Goal: Task Accomplishment & Management: Use online tool/utility

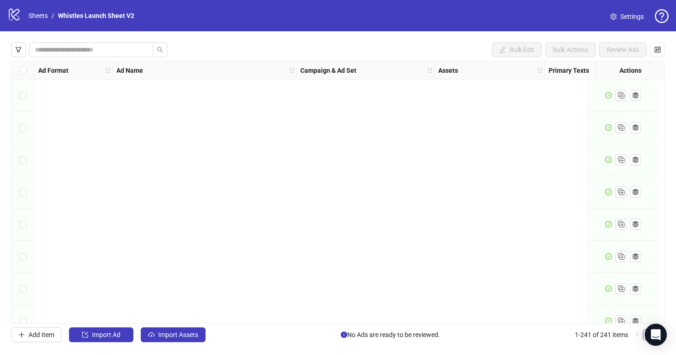
scroll to position [7523, 0]
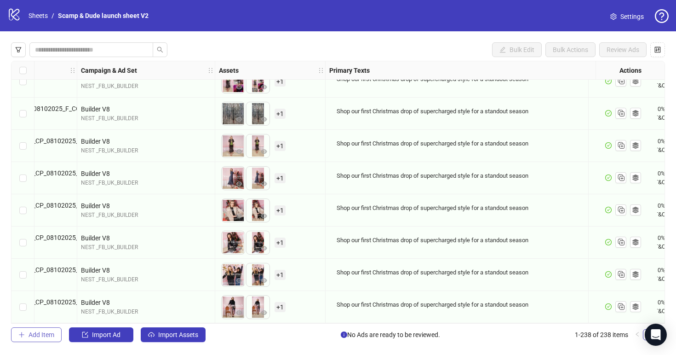
click at [49, 336] on span "Add Item" at bounding box center [42, 334] width 26 height 7
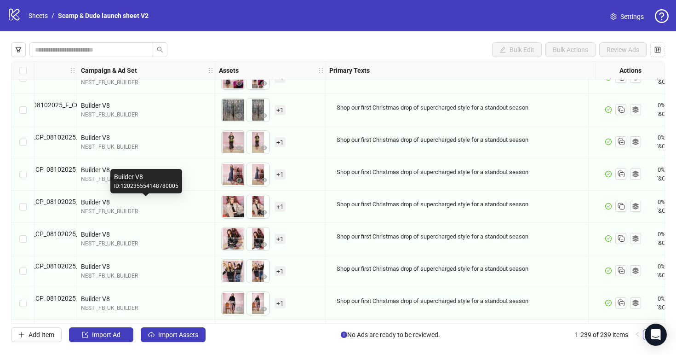
scroll to position [7458, 219]
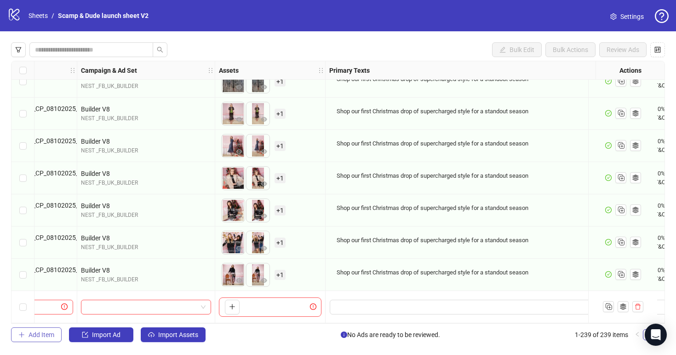
click at [40, 332] on span "Add Item" at bounding box center [42, 334] width 26 height 7
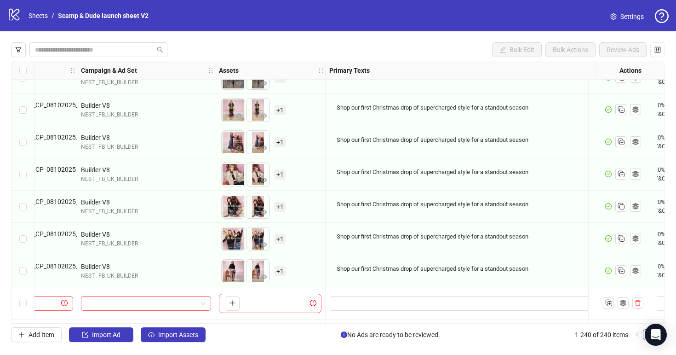
scroll to position [7491, 219]
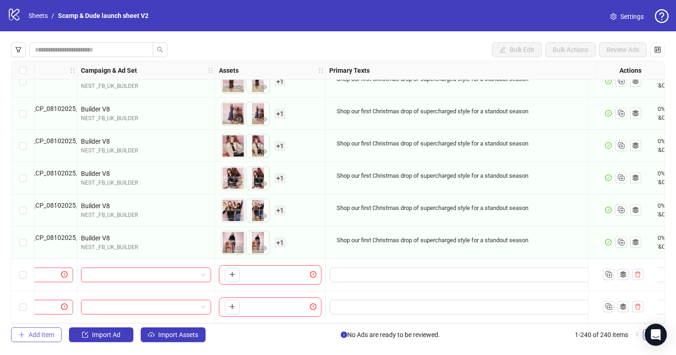
click at [52, 336] on span "Add Item" at bounding box center [42, 334] width 26 height 7
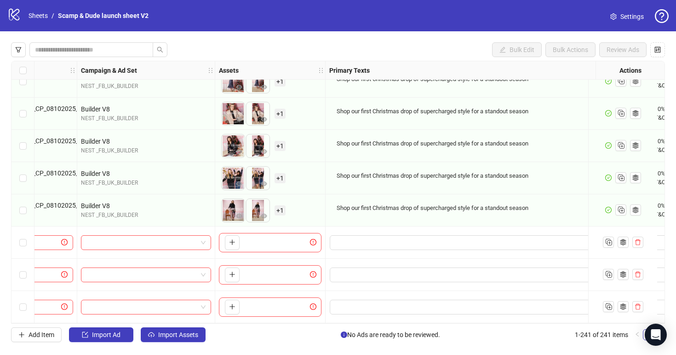
scroll to position [7523, 0]
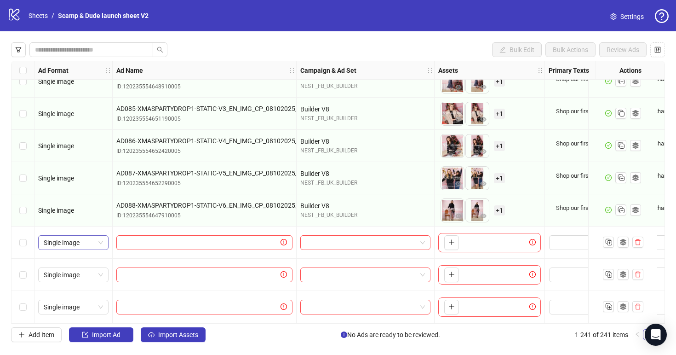
click at [96, 242] on span "Single image" at bounding box center [73, 243] width 59 height 14
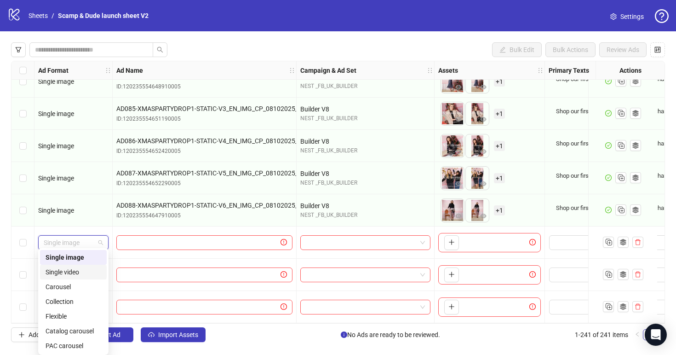
drag, startPoint x: 80, startPoint y: 272, endPoint x: 80, endPoint y: 267, distance: 5.5
click at [80, 272] on div "Single video" at bounding box center [74, 272] width 56 height 10
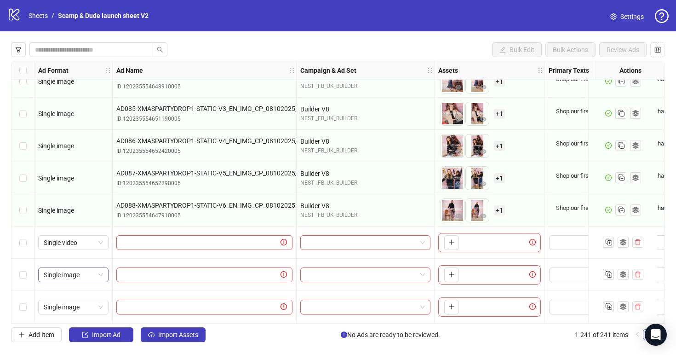
click at [85, 268] on span "Single image" at bounding box center [73, 275] width 59 height 14
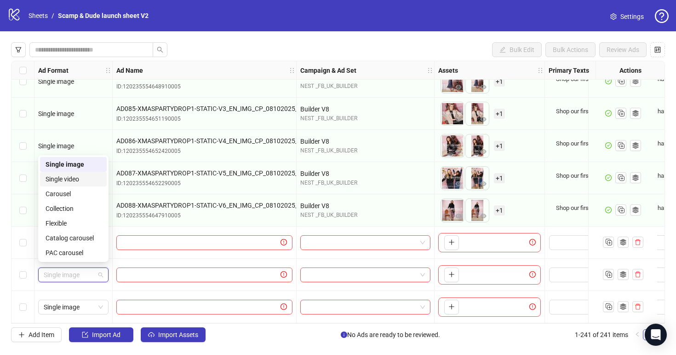
click at [86, 173] on div "Single video" at bounding box center [73, 179] width 67 height 15
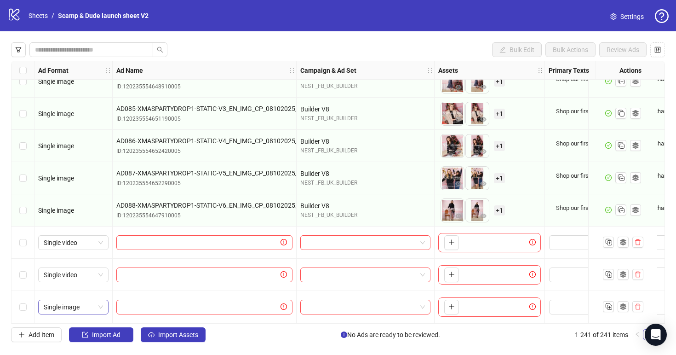
click at [81, 300] on span "Single image" at bounding box center [73, 307] width 59 height 14
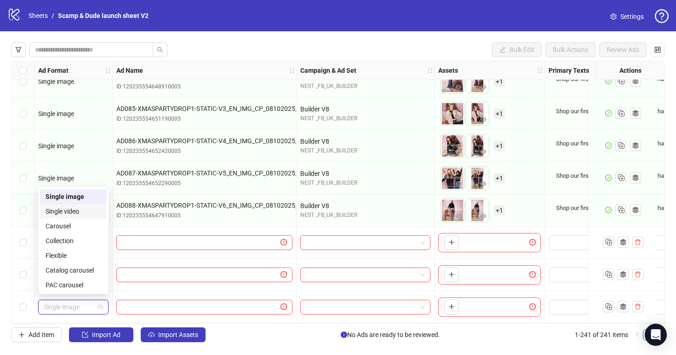
drag, startPoint x: 82, startPoint y: 219, endPoint x: 82, endPoint y: 211, distance: 7.4
click at [82, 211] on div "Single image Single video Carousel Collection Flexible Catalog carousel PAC car…" at bounding box center [73, 240] width 67 height 103
click at [82, 211] on div "Single video" at bounding box center [74, 211] width 56 height 10
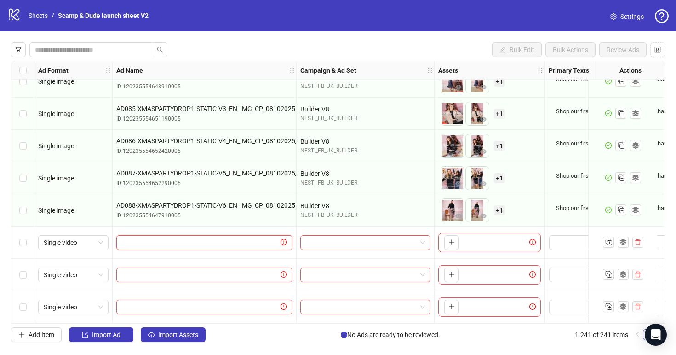
click at [247, 239] on input "text" at bounding box center [200, 242] width 157 height 10
paste input "**********"
type input "**********"
click at [231, 275] on input "text" at bounding box center [200, 275] width 157 height 10
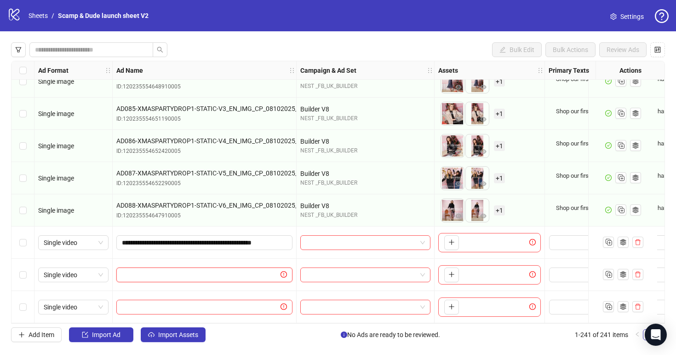
paste input "**********"
type input "**********"
click at [253, 302] on input "text" at bounding box center [200, 307] width 157 height 10
paste input "**********"
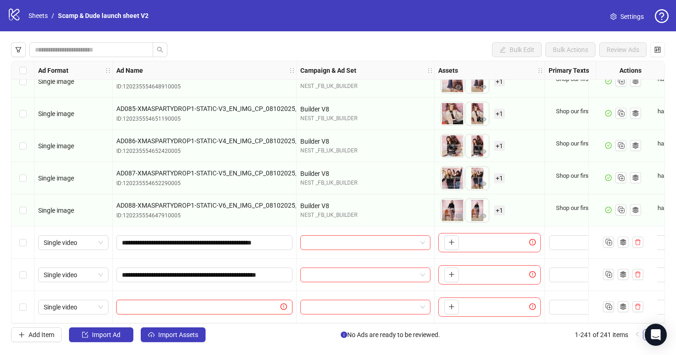
type input "**********"
click at [345, 231] on div at bounding box center [366, 242] width 138 height 32
click at [345, 236] on input "search" at bounding box center [361, 243] width 111 height 14
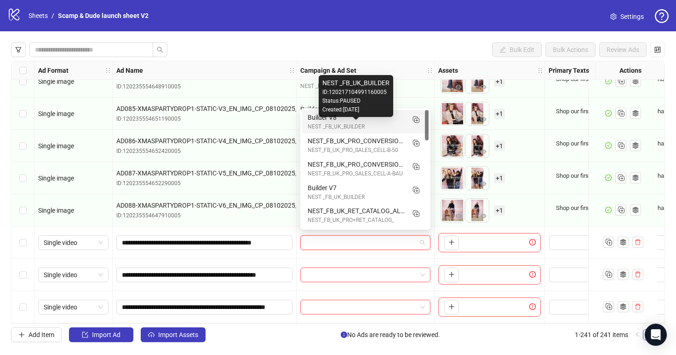
click at [348, 122] on div "Builder V8" at bounding box center [356, 117] width 97 height 10
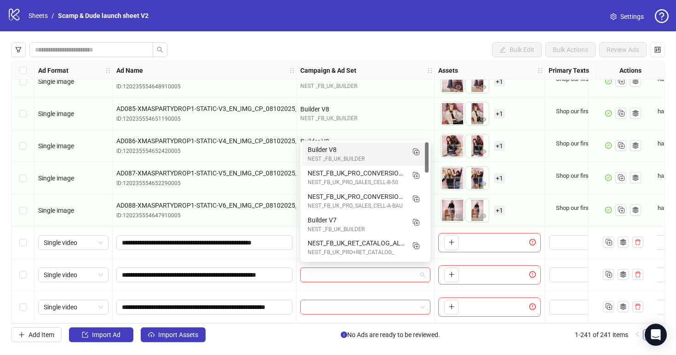
click at [340, 275] on input "search" at bounding box center [361, 275] width 111 height 14
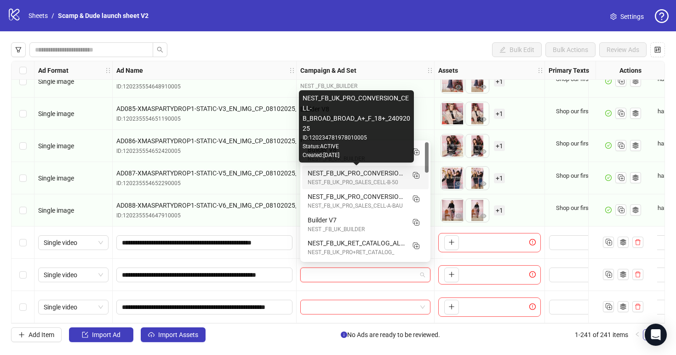
click at [341, 158] on div "Created: 2025-09-24" at bounding box center [357, 155] width 108 height 9
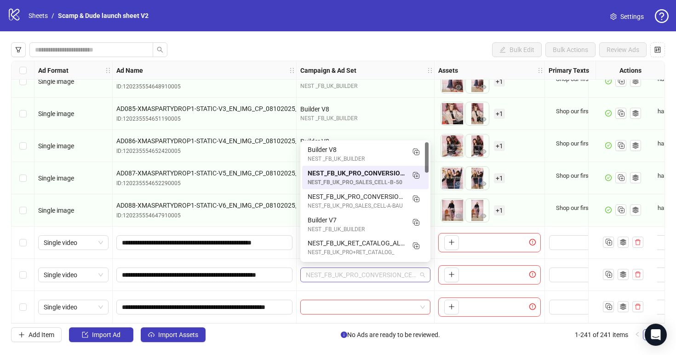
click at [347, 271] on span "NEST_FB_UK_PRO_CONVERSION_CELL-B_BROAD_BROAD_A+_F_18+_24092025" at bounding box center [365, 275] width 119 height 14
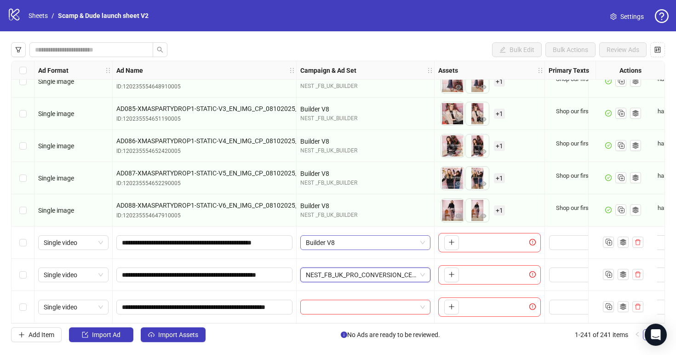
click at [361, 236] on span "Builder V8" at bounding box center [365, 243] width 119 height 14
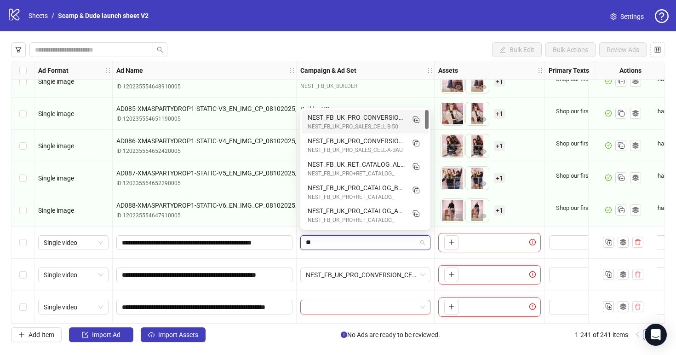
type input "*"
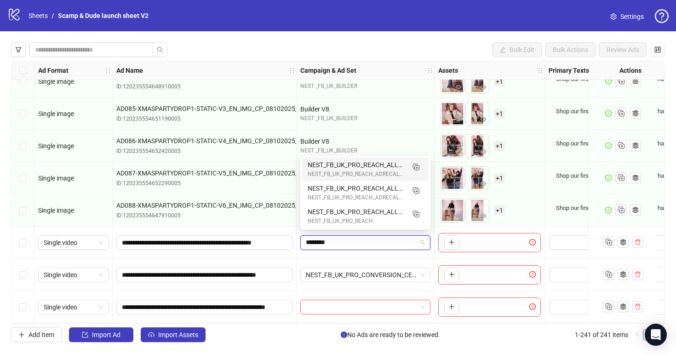
type input "********"
type input "*********"
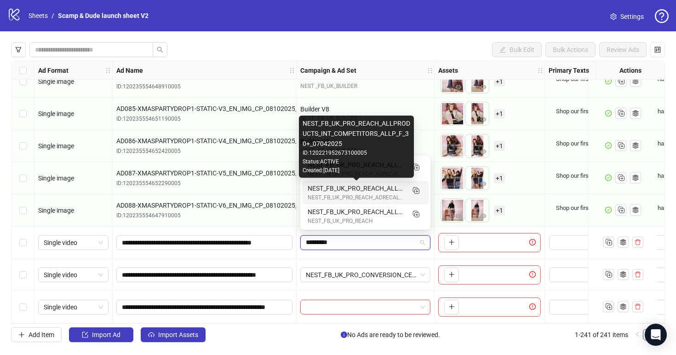
click at [363, 185] on div "NEST_FB_UK_PRO_REACH_ALLPRODUCTS_INT_COMPETITORS_ALLP_F_30+_07042025" at bounding box center [356, 188] width 97 height 10
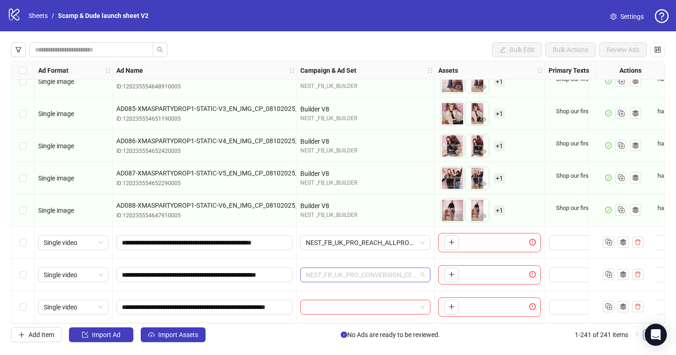
click at [352, 273] on span "NEST_FB_UK_PRO_CONVERSION_CELL-B_BROAD_BROAD_A+_F_18+_24092025" at bounding box center [365, 275] width 119 height 14
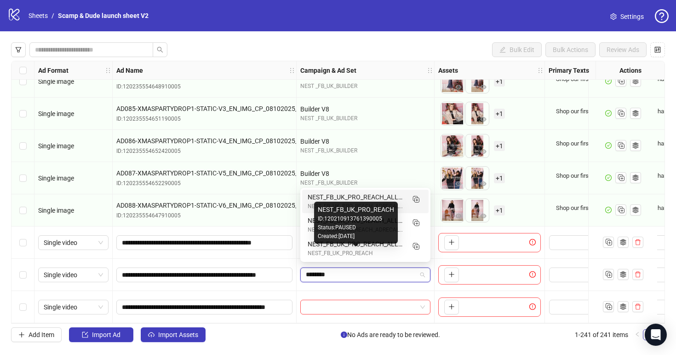
type input "*********"
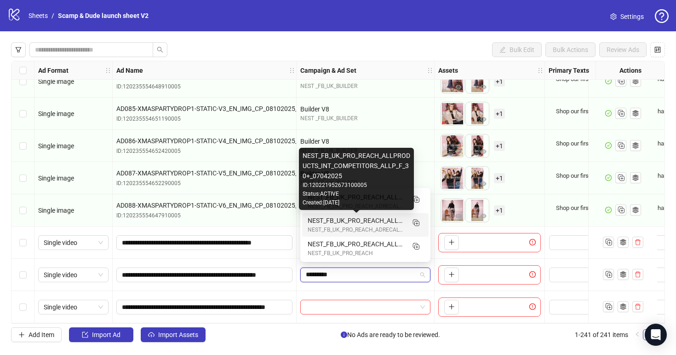
click at [387, 222] on div "NEST_FB_UK_PRO_REACH_ALLPRODUCTS_INT_COMPETITORS_ALLP_F_30+_07042025" at bounding box center [356, 220] width 97 height 10
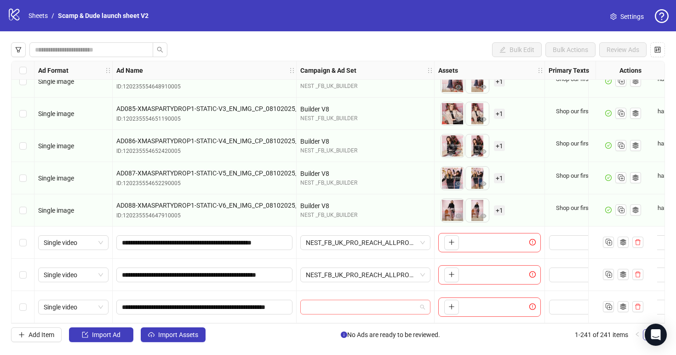
click at [356, 305] on input "search" at bounding box center [361, 307] width 111 height 14
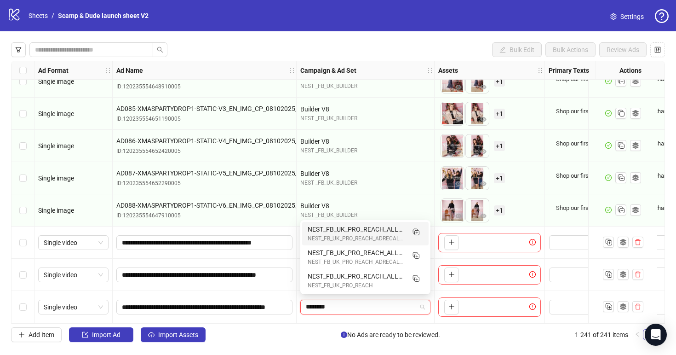
type input "*********"
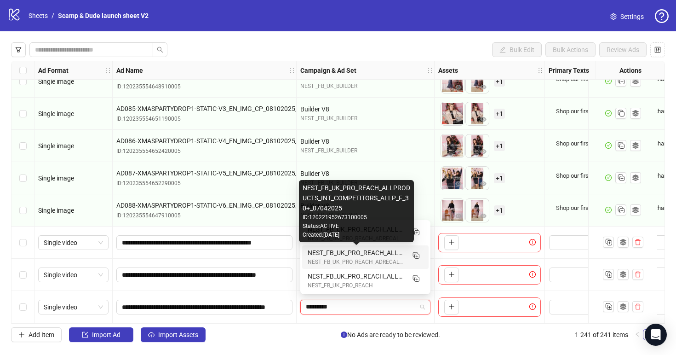
click at [385, 252] on div "NEST_FB_UK_PRO_REACH_ALLPRODUCTS_INT_COMPETITORS_ALLP_F_30+_07042025" at bounding box center [356, 253] width 97 height 10
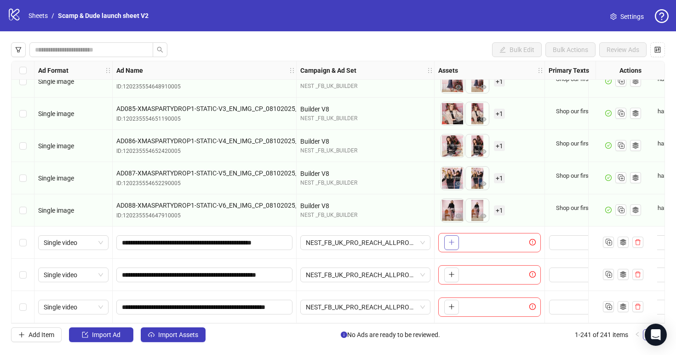
click at [451, 239] on icon "plus" at bounding box center [452, 242] width 6 height 6
click at [450, 276] on button "button" at bounding box center [451, 274] width 15 height 15
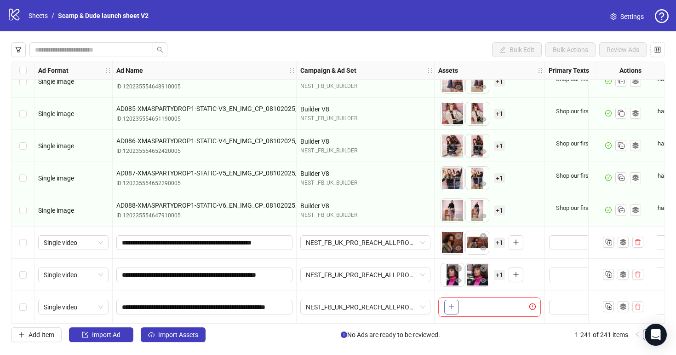
click at [456, 305] on button "button" at bounding box center [451, 307] width 15 height 15
click at [500, 238] on span "+ 1" at bounding box center [499, 242] width 11 height 10
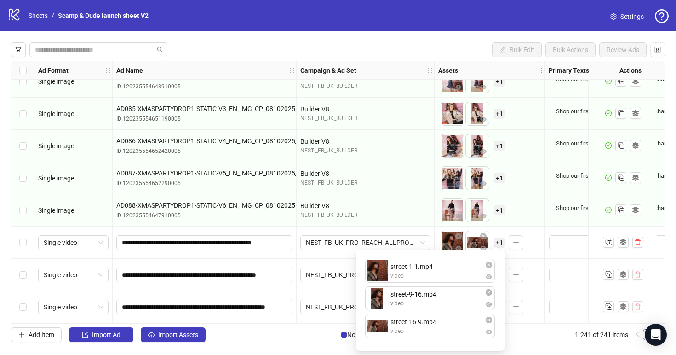
drag, startPoint x: 426, startPoint y: 324, endPoint x: 423, endPoint y: 299, distance: 25.5
click at [423, 299] on div "street-1-1.mp4 video street-16-9.mp4 video street-9-16.mp4 video street-9-16.mp…" at bounding box center [431, 300] width 138 height 90
click at [488, 321] on icon "close-circle" at bounding box center [489, 320] width 6 height 6
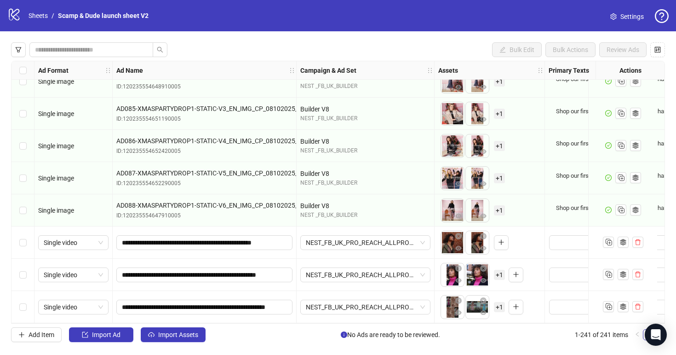
click at [500, 272] on span "+ 1" at bounding box center [499, 275] width 11 height 10
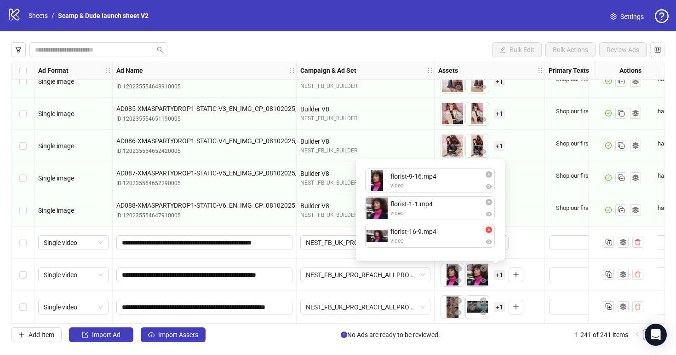
click at [489, 233] on span "button" at bounding box center [489, 229] width 6 height 7
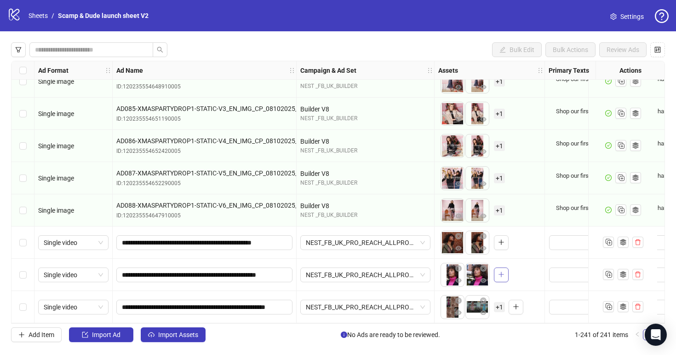
click at [499, 271] on icon "plus" at bounding box center [501, 274] width 6 height 6
drag, startPoint x: 476, startPoint y: 275, endPoint x: 444, endPoint y: 274, distance: 32.2
click at [444, 275] on body "logo/logo-mobile Sheets / Scamp & Dude launch sheet V2 Settings Bulk Edit Bulk …" at bounding box center [338, 177] width 676 height 355
click at [500, 302] on span "+ 1" at bounding box center [499, 307] width 11 height 10
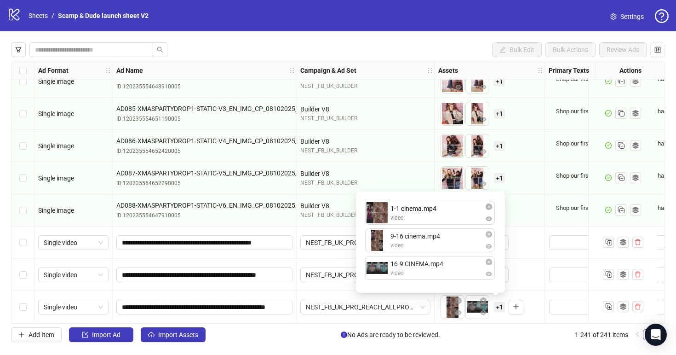
drag, startPoint x: 452, startPoint y: 271, endPoint x: 452, endPoint y: 209, distance: 62.1
click at [452, 209] on div "9-16 cinema.mp4 video 16-9 CINEMA.mp4 video 1-1 cinema.mp4 video 1-1 cinema.mp4…" at bounding box center [431, 242] width 138 height 90
click at [488, 266] on button "button" at bounding box center [489, 261] width 11 height 11
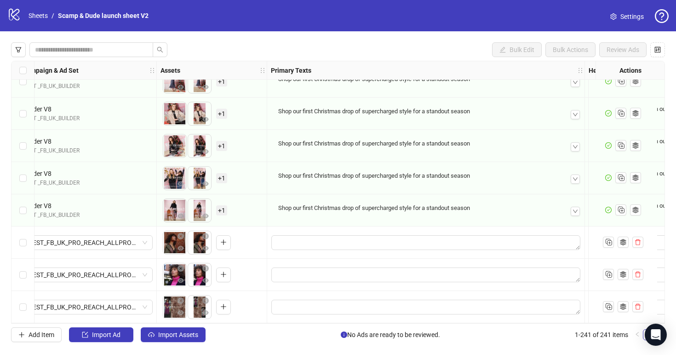
scroll to position [7523, 312]
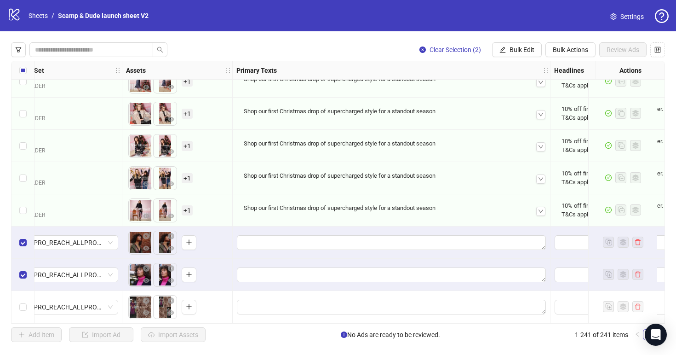
click at [21, 298] on div "Select row 241" at bounding box center [23, 307] width 23 height 32
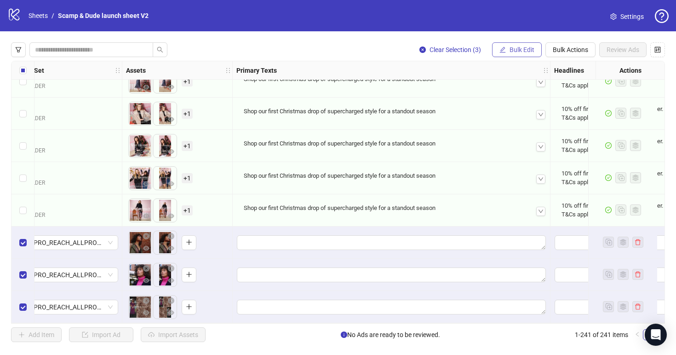
click at [519, 46] on span "Bulk Edit" at bounding box center [522, 49] width 25 height 7
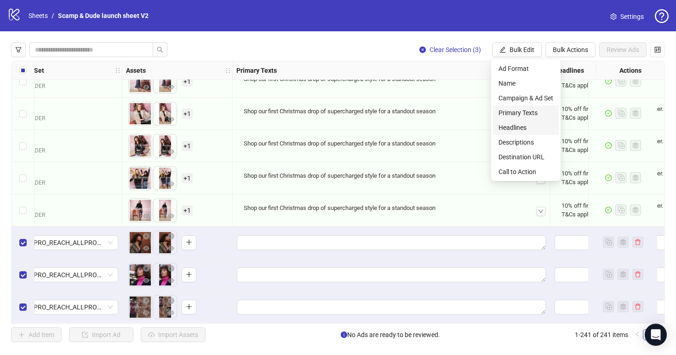
click at [530, 115] on span "Primary Texts" at bounding box center [526, 113] width 55 height 10
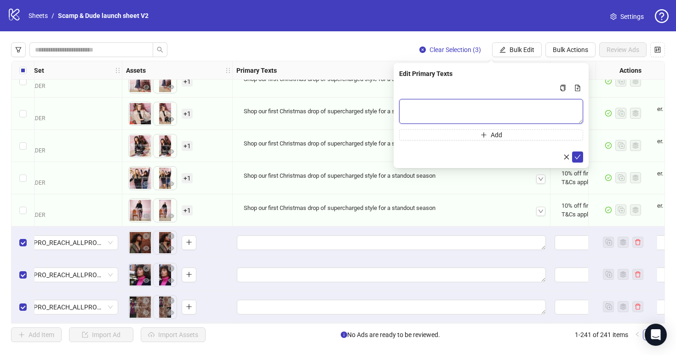
click at [452, 109] on textarea "Multi-text input container - paste or copy values" at bounding box center [491, 111] width 184 height 25
paste textarea "**********"
type textarea "**********"
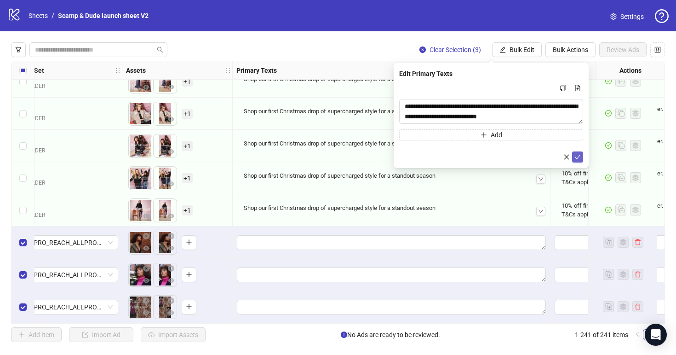
click at [576, 159] on icon "check" at bounding box center [578, 157] width 6 height 6
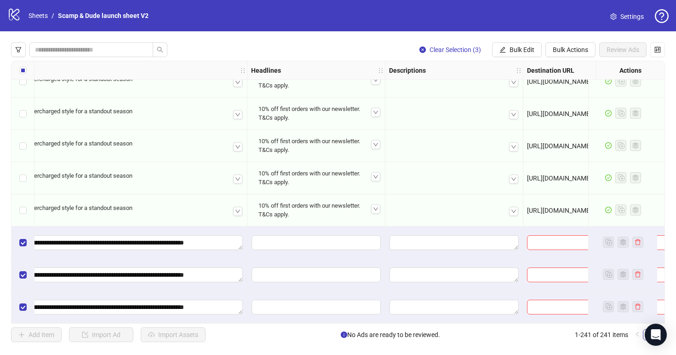
scroll to position [7523, 622]
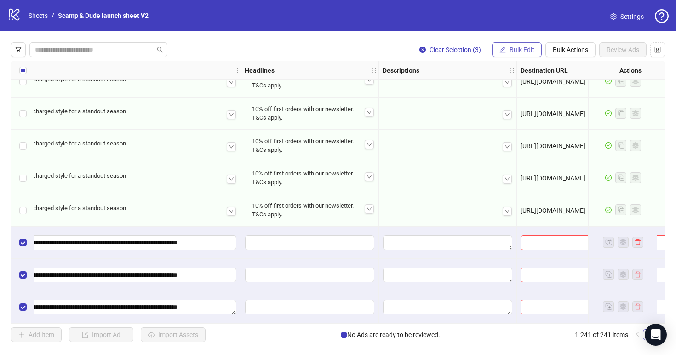
click at [516, 50] on span "Bulk Edit" at bounding box center [522, 49] width 25 height 7
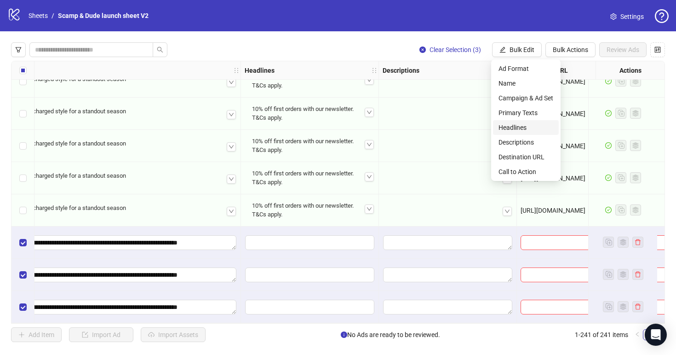
click at [530, 124] on span "Headlines" at bounding box center [526, 127] width 55 height 10
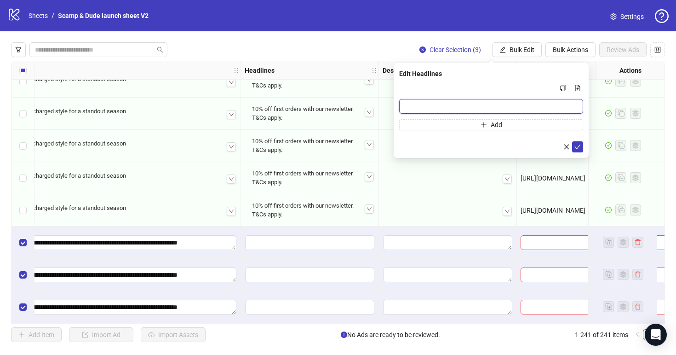
click at [449, 110] on input "Multi-input container - paste or copy values" at bounding box center [491, 106] width 184 height 15
paste input "**********"
type input "**********"
click at [577, 147] on icon "check" at bounding box center [578, 147] width 6 height 6
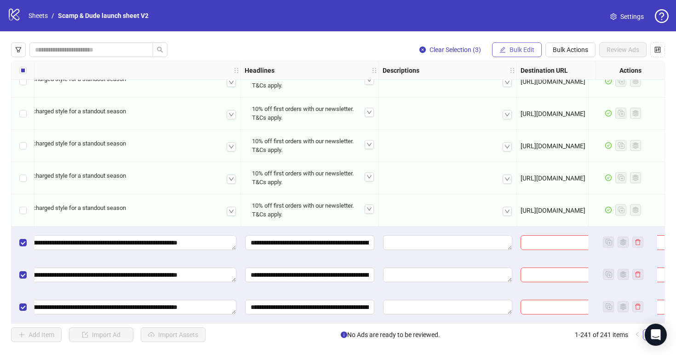
click at [520, 51] on span "Bulk Edit" at bounding box center [522, 49] width 25 height 7
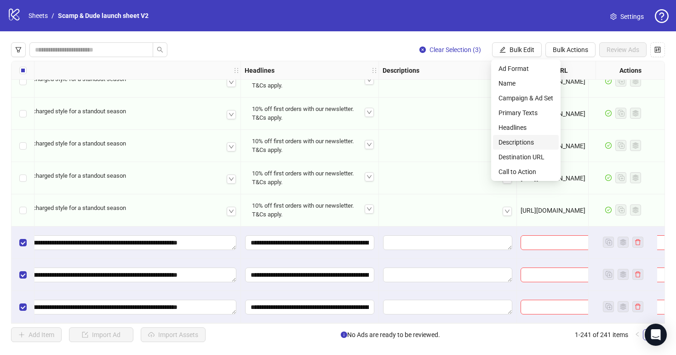
click at [519, 143] on span "Descriptions" at bounding box center [526, 142] width 55 height 10
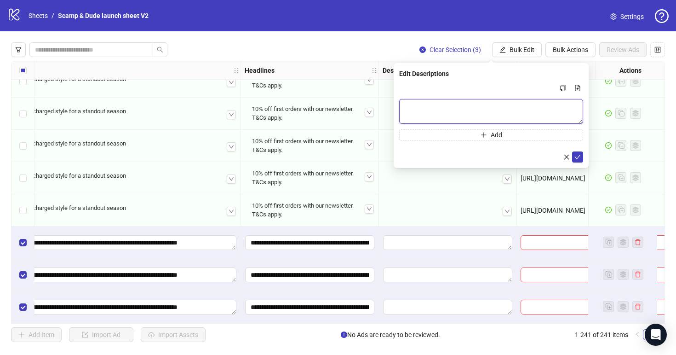
click at [461, 106] on textarea "Multi-text input container - paste or copy values" at bounding box center [491, 111] width 184 height 25
click at [579, 154] on icon "check" at bounding box center [578, 157] width 6 height 6
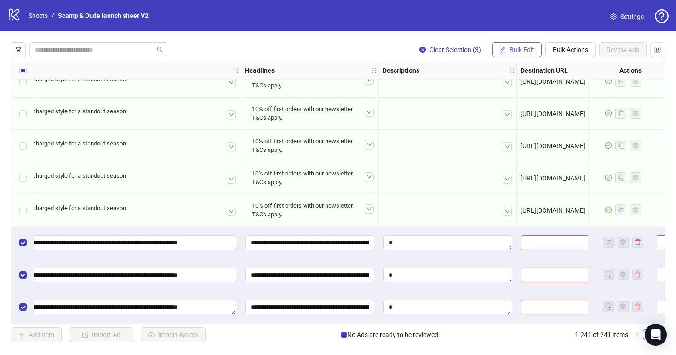
click at [523, 56] on button "Bulk Edit" at bounding box center [517, 49] width 50 height 15
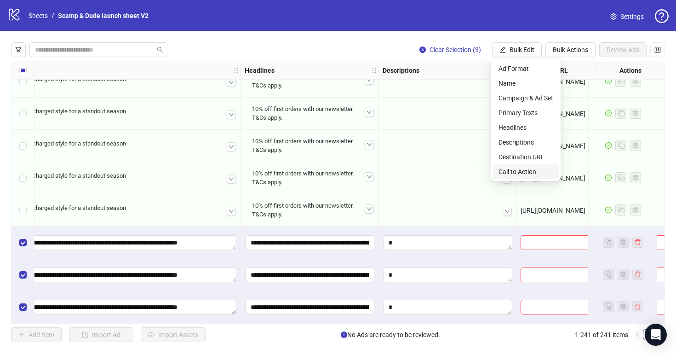
click at [518, 169] on span "Call to Action" at bounding box center [526, 172] width 55 height 10
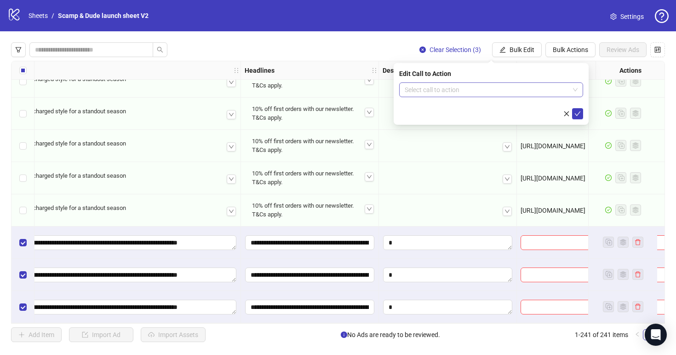
click at [464, 87] on input "search" at bounding box center [487, 90] width 165 height 14
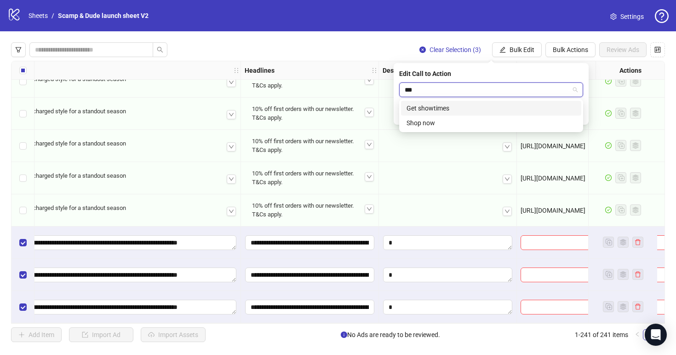
type input "****"
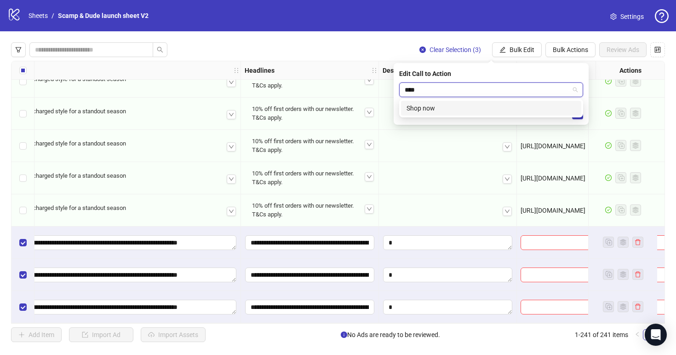
click at [456, 109] on div "Shop now" at bounding box center [491, 108] width 169 height 10
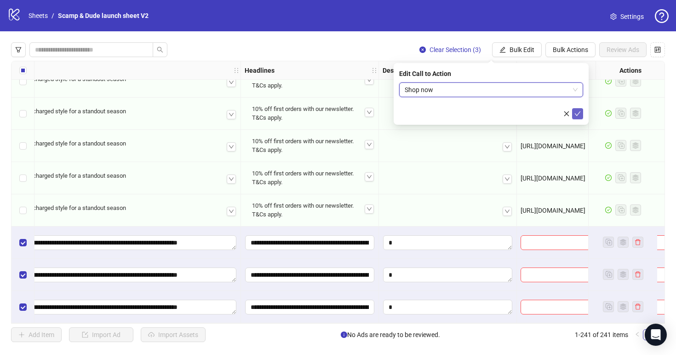
click at [576, 117] on span "submit" at bounding box center [578, 113] width 6 height 7
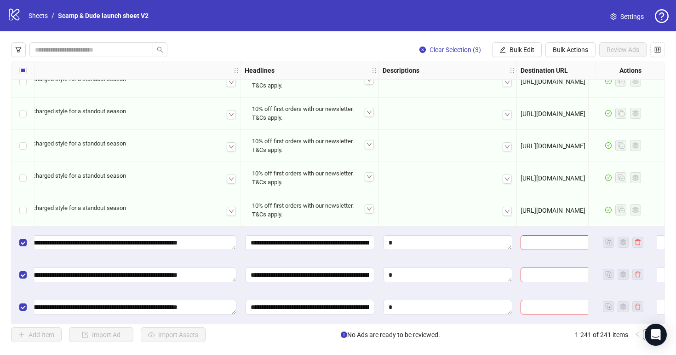
scroll to position [7523, 716]
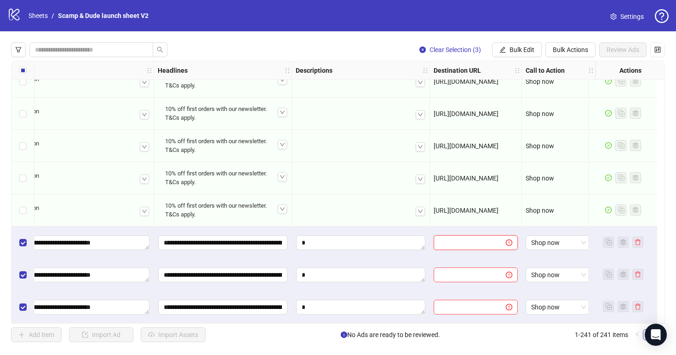
click at [467, 243] on input "text" at bounding box center [466, 242] width 54 height 10
paste input "**********"
type input "**********"
click at [466, 271] on input "text" at bounding box center [466, 275] width 54 height 10
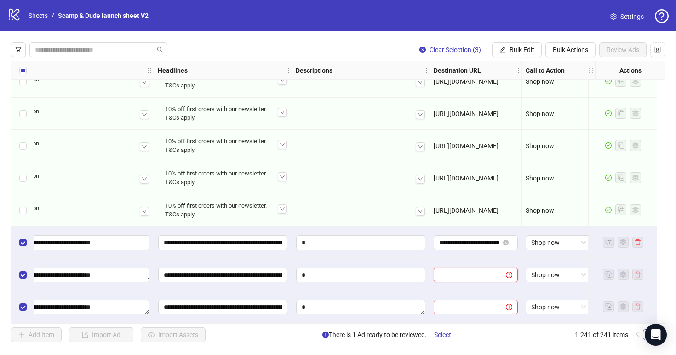
paste input "**********"
type input "**********"
click at [495, 306] on span at bounding box center [503, 307] width 17 height 10
paste input "**********"
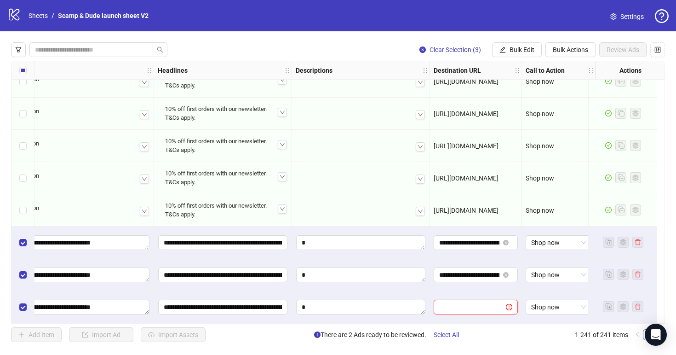
type input "**********"
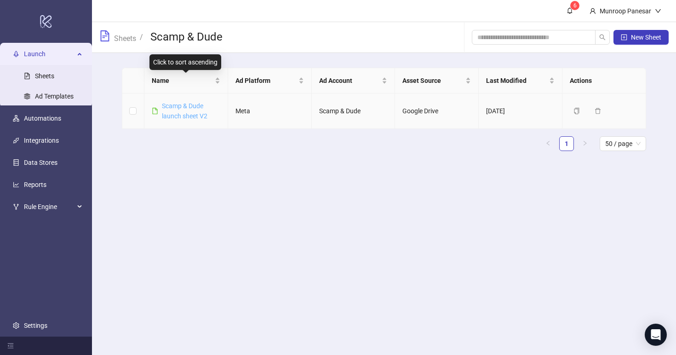
click at [187, 107] on link "Scamp & Dude launch sheet V2" at bounding box center [185, 110] width 46 height 17
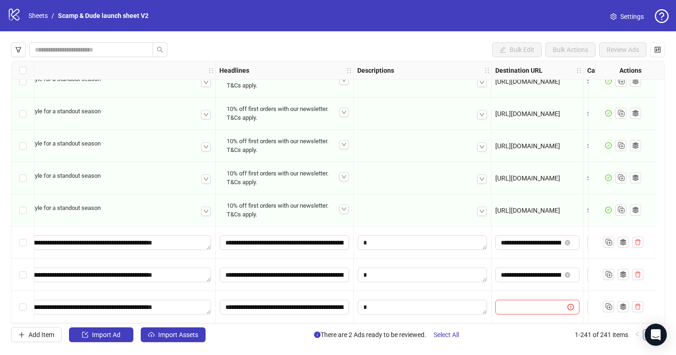
scroll to position [7523, 673]
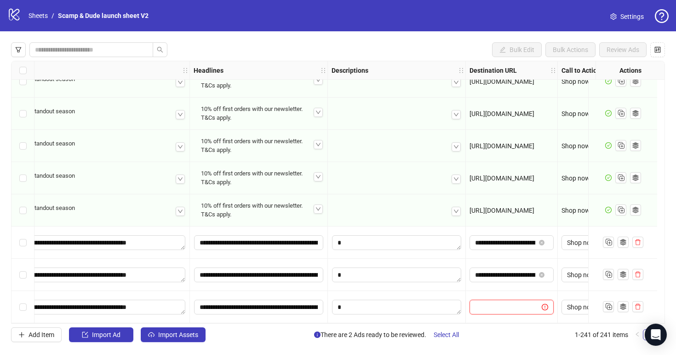
click at [526, 304] on input "text" at bounding box center [502, 307] width 54 height 10
paste input "**********"
type input "**********"
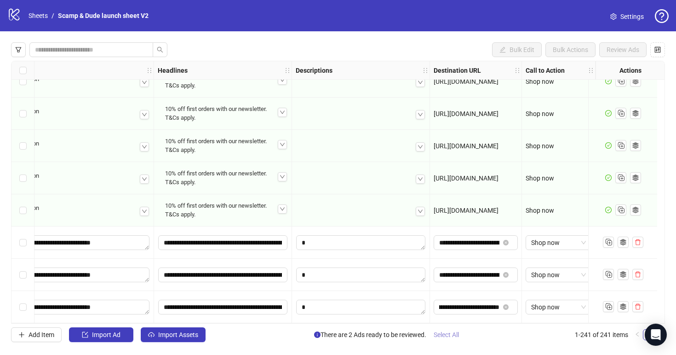
click at [464, 333] on button "Select All" at bounding box center [447, 334] width 40 height 15
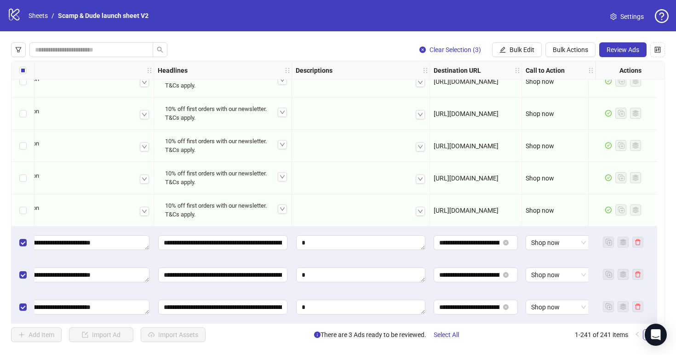
click at [635, 40] on div "Clear Selection (3) Bulk Edit Bulk Actions Review Ads Ad Format Ad Name Campaig…" at bounding box center [338, 192] width 676 height 322
click at [635, 48] on span "Review Ads" at bounding box center [623, 49] width 33 height 7
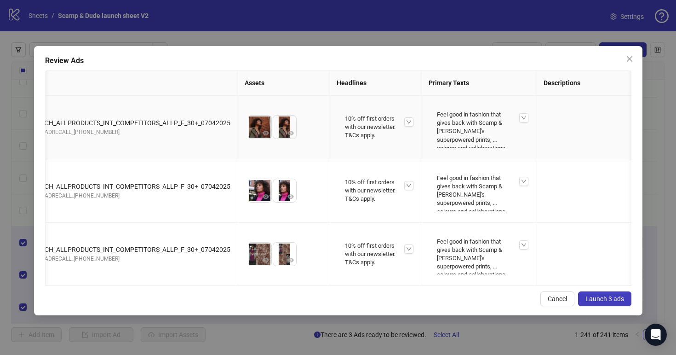
scroll to position [0, 0]
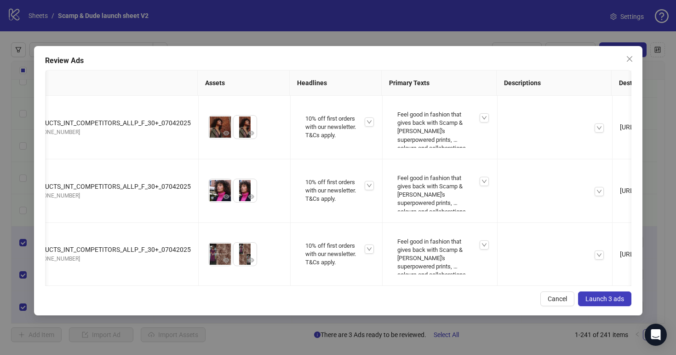
click at [609, 298] on span "Launch 3 ads" at bounding box center [605, 298] width 39 height 7
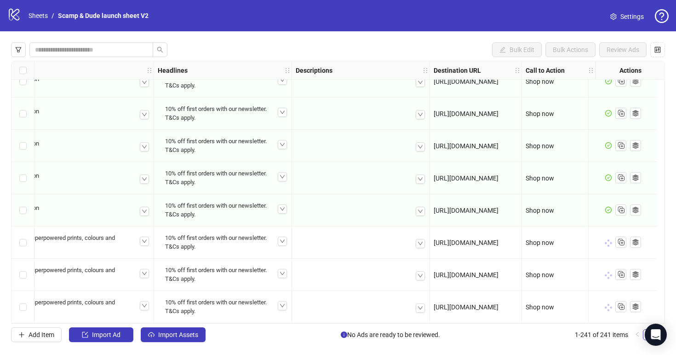
scroll to position [7523, 716]
drag, startPoint x: 408, startPoint y: 324, endPoint x: 200, endPoint y: 317, distance: 207.7
click at [200, 317] on div "Bulk Edit Bulk Actions Review Ads Ad Format Ad Name Campaign & Ad Set Assets Pr…" at bounding box center [338, 192] width 676 height 322
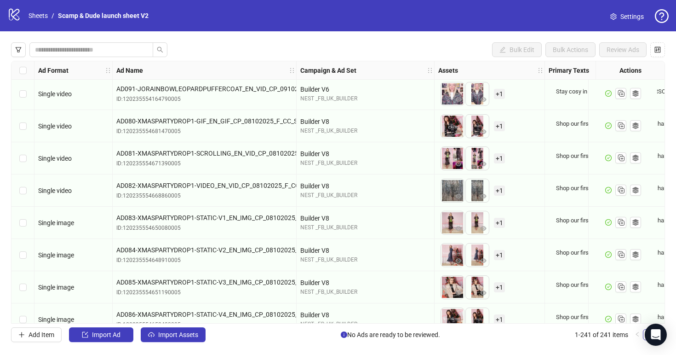
scroll to position [7337, 0]
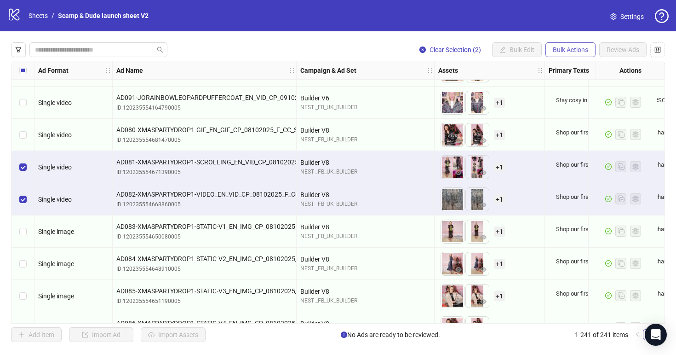
click at [571, 50] on span "Bulk Actions" at bounding box center [570, 49] width 35 height 7
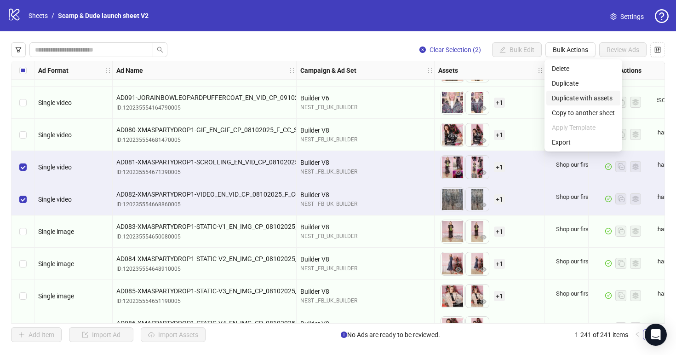
click at [567, 98] on span "Duplicate with assets" at bounding box center [583, 98] width 63 height 10
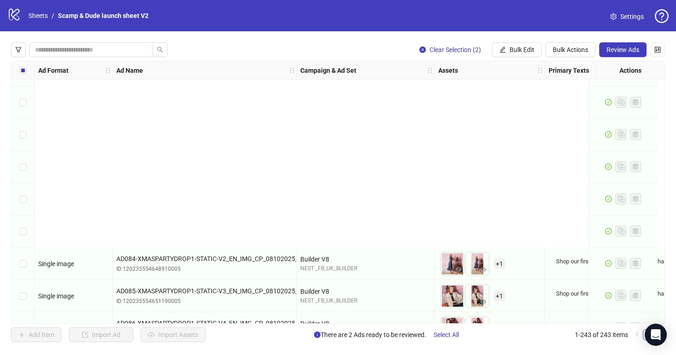
scroll to position [7587, 0]
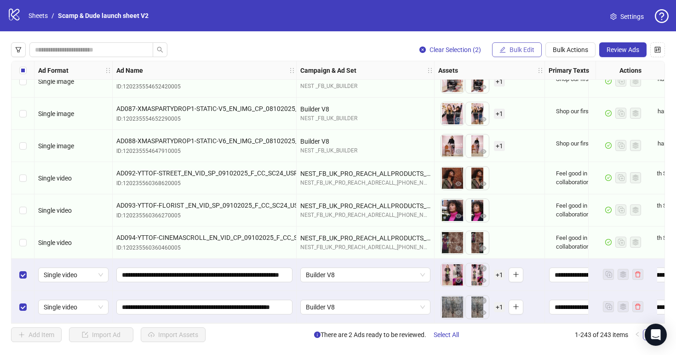
click at [524, 46] on span "Bulk Edit" at bounding box center [522, 49] width 25 height 7
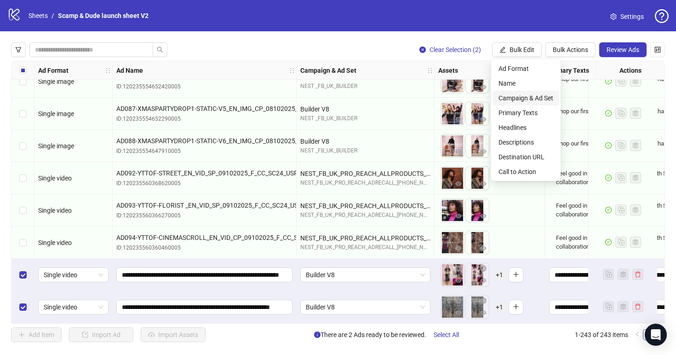
click at [519, 98] on span "Campaign & Ad Set" at bounding box center [526, 98] width 55 height 10
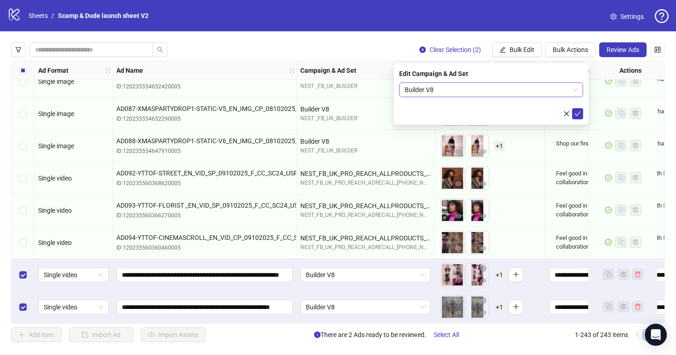
click at [417, 89] on span "Builder V8" at bounding box center [491, 90] width 173 height 14
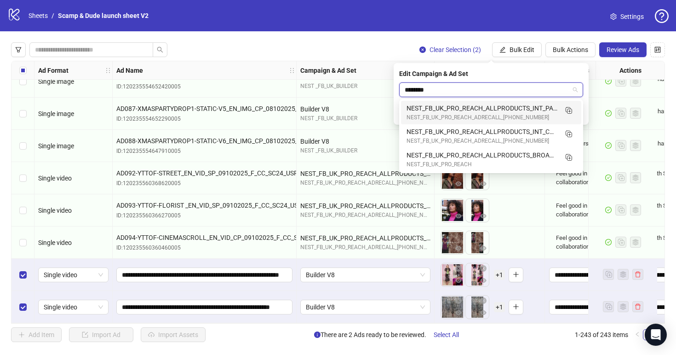
type input "*********"
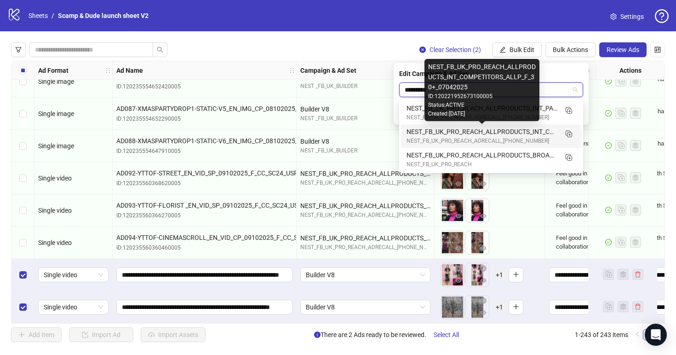
click at [462, 133] on div "NEST_FB_UK_PRO_REACH_ALLPRODUCTS_INT_COMPETITORS_ALLP_F_30+_07042025" at bounding box center [482, 132] width 151 height 10
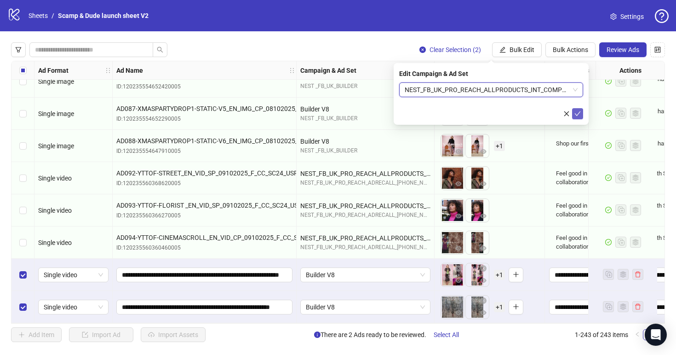
click at [579, 115] on icon "check" at bounding box center [578, 113] width 6 height 6
click at [579, 115] on icon "loading" at bounding box center [577, 113] width 9 height 9
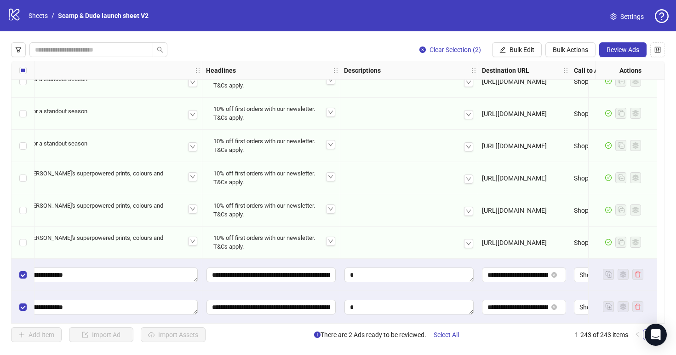
scroll to position [7587, 716]
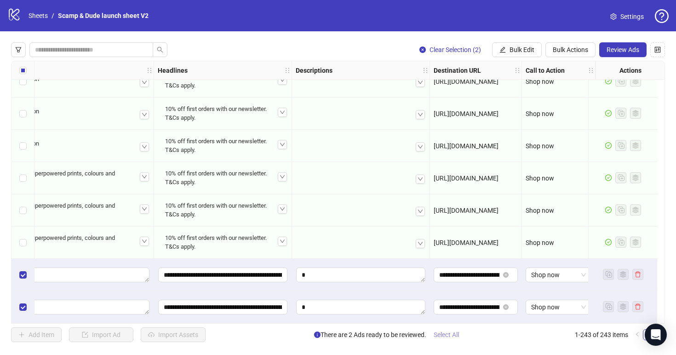
click at [453, 335] on span "Select All" at bounding box center [446, 334] width 25 height 7
click at [626, 52] on span "Review Ads" at bounding box center [623, 49] width 33 height 7
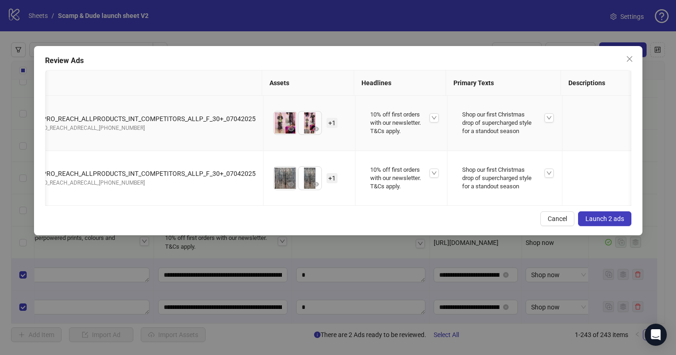
scroll to position [0, 275]
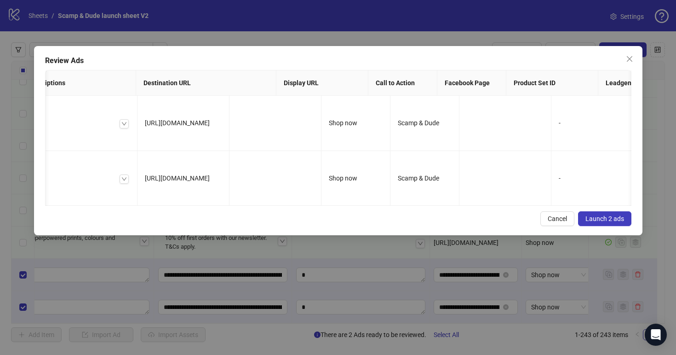
click at [603, 222] on span "Launch 2 ads" at bounding box center [605, 218] width 39 height 7
